Goal: Navigation & Orientation: Find specific page/section

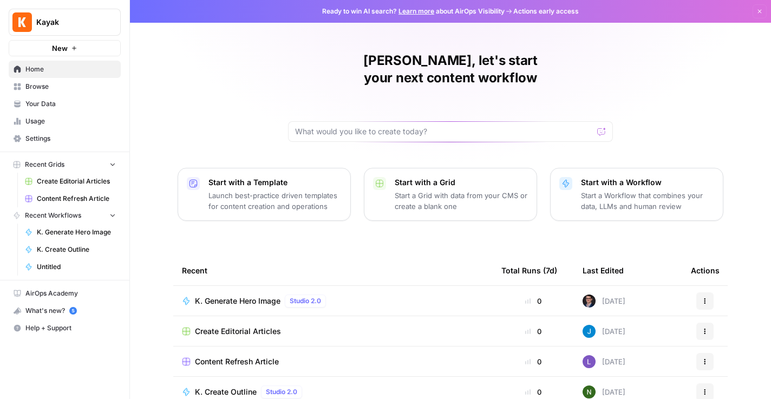
click at [46, 103] on span "Your Data" at bounding box center [70, 104] width 90 height 10
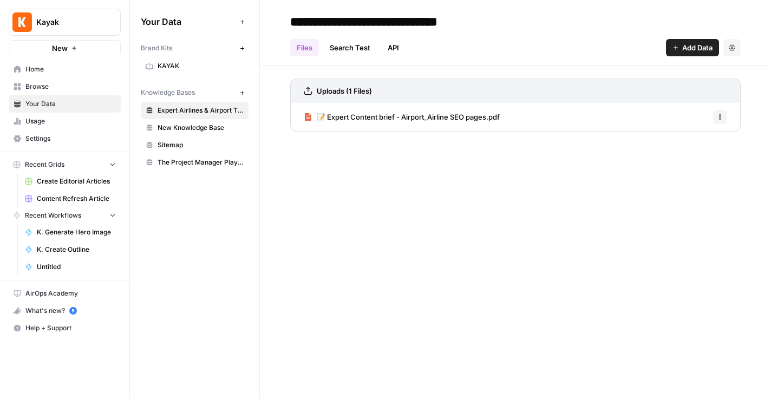
click at [349, 52] on link "Search Test" at bounding box center [350, 47] width 54 height 17
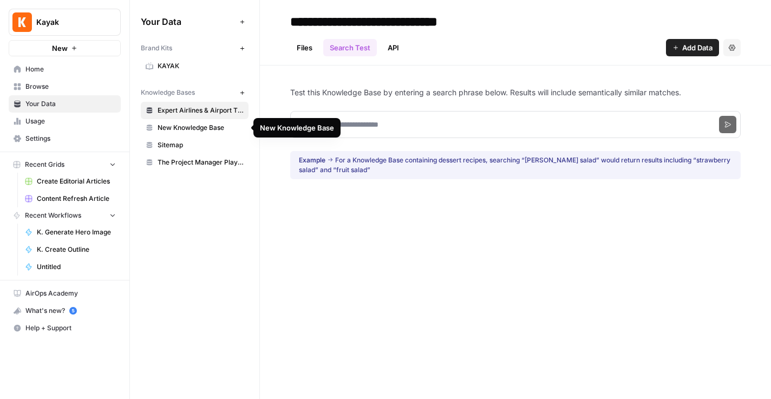
click at [184, 126] on span "New Knowledge Base" at bounding box center [201, 128] width 86 height 10
